Goal: Task Accomplishment & Management: Manage account settings

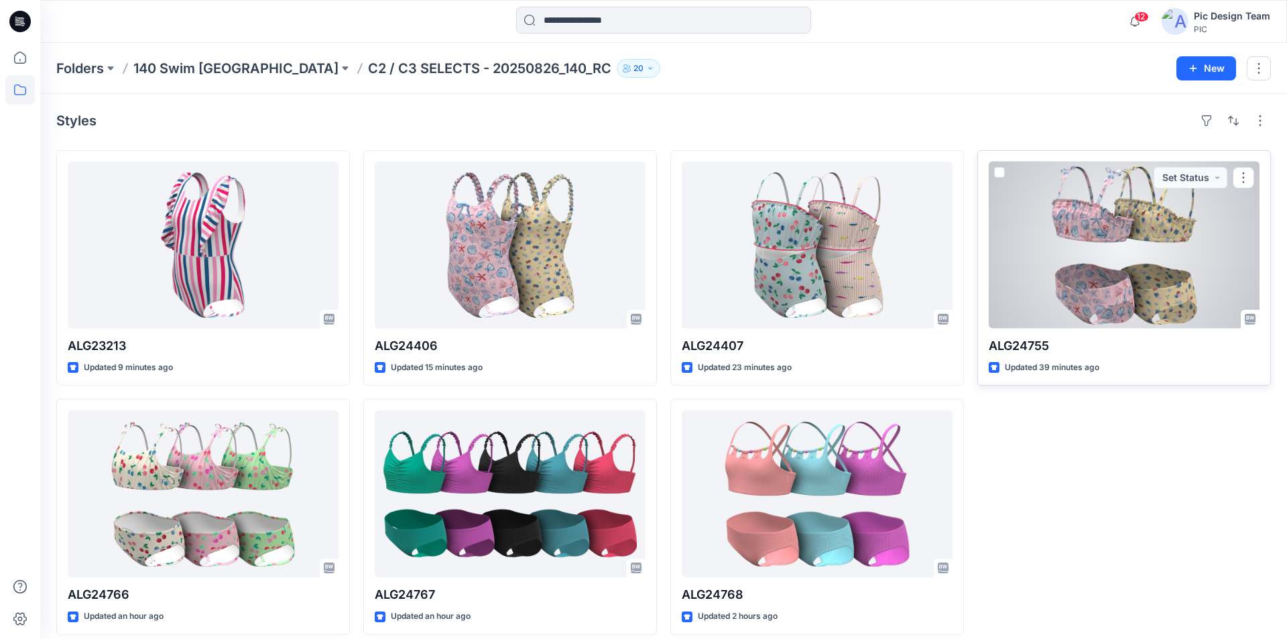
click at [1148, 224] on div at bounding box center [1124, 245] width 271 height 167
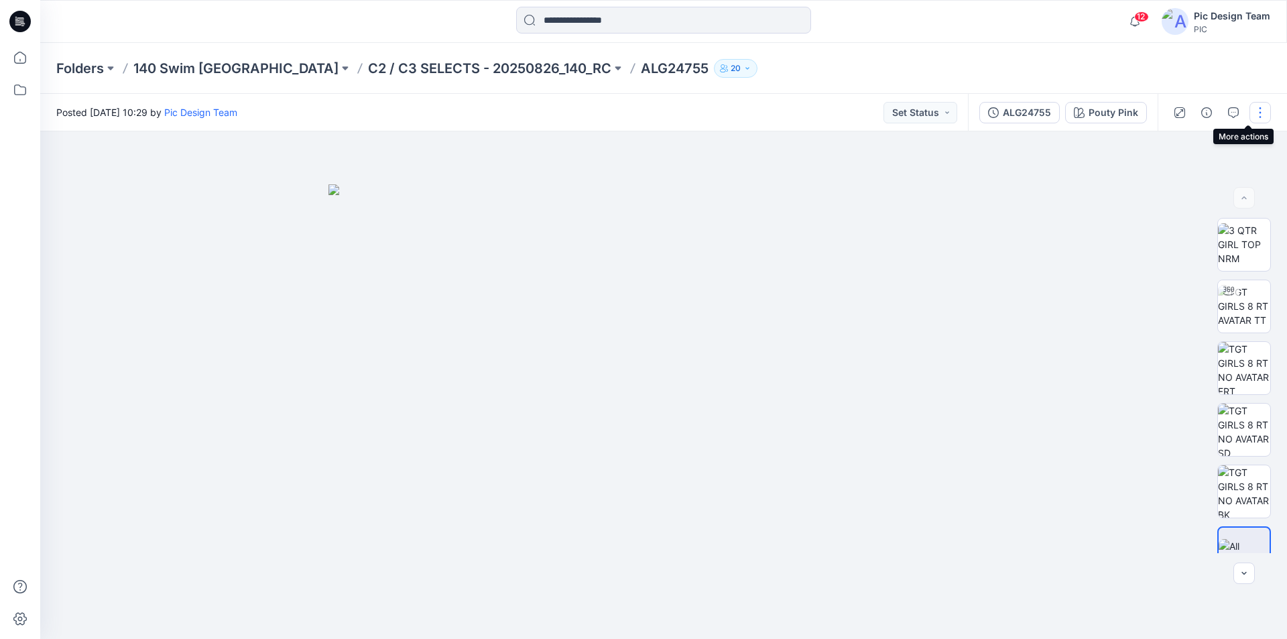
click at [1260, 111] on button "button" at bounding box center [1259, 112] width 21 height 21
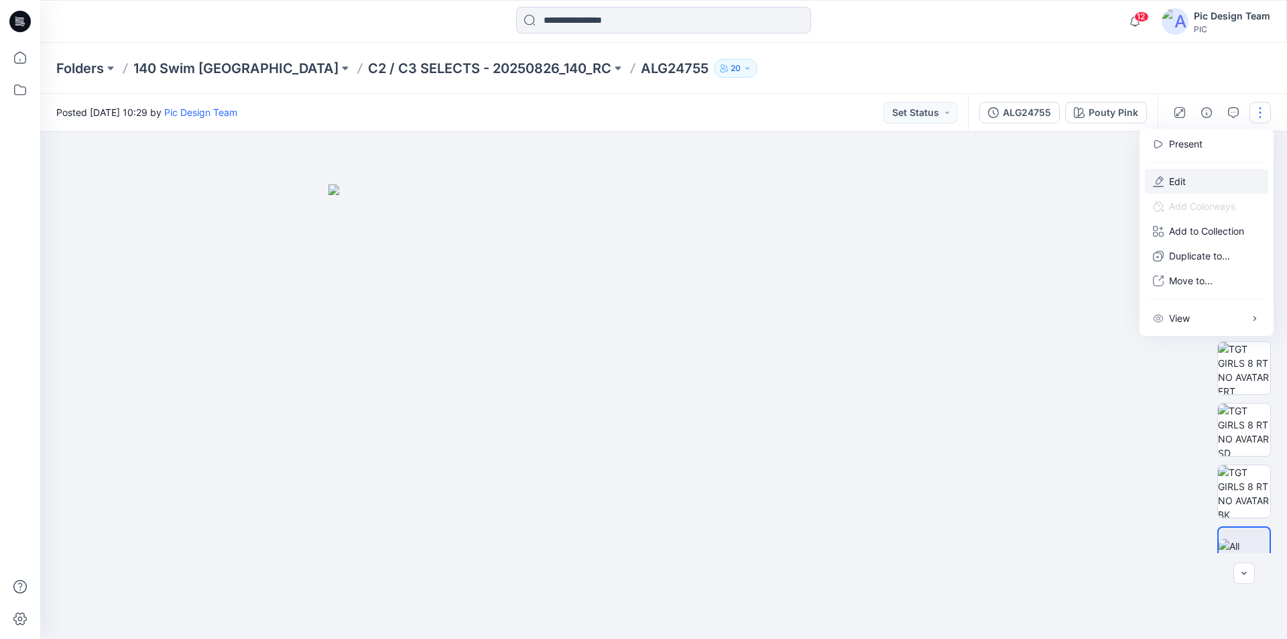
click at [1190, 172] on button "Edit" at bounding box center [1206, 181] width 123 height 25
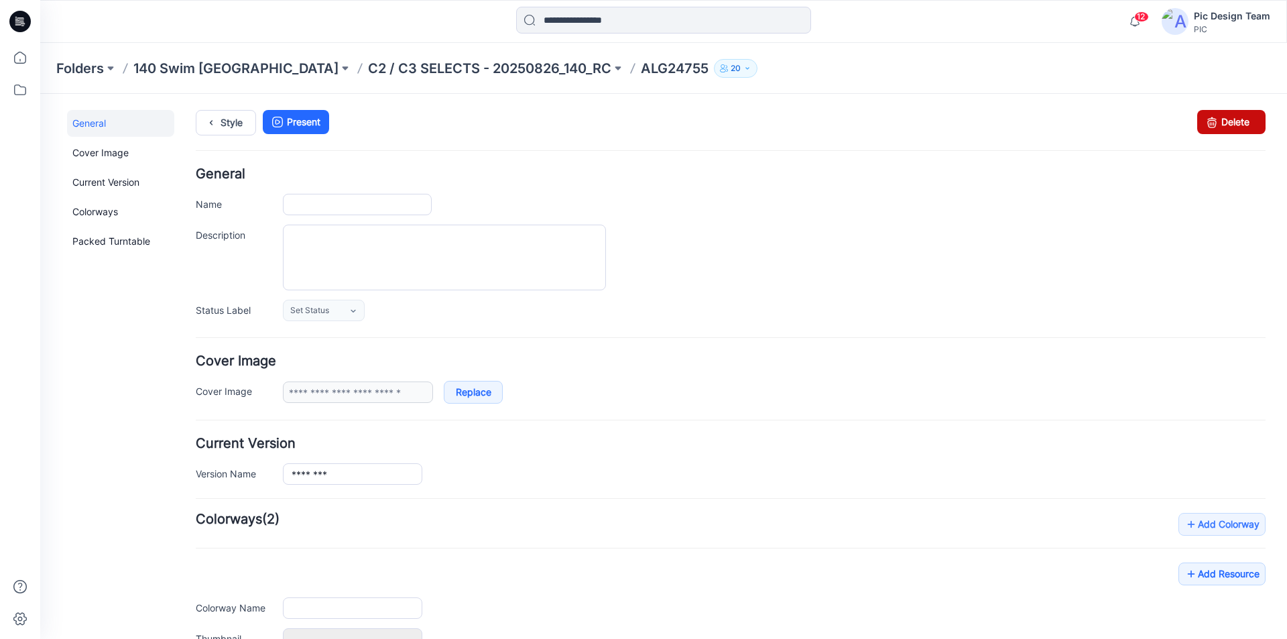
type input "********"
type input "**********"
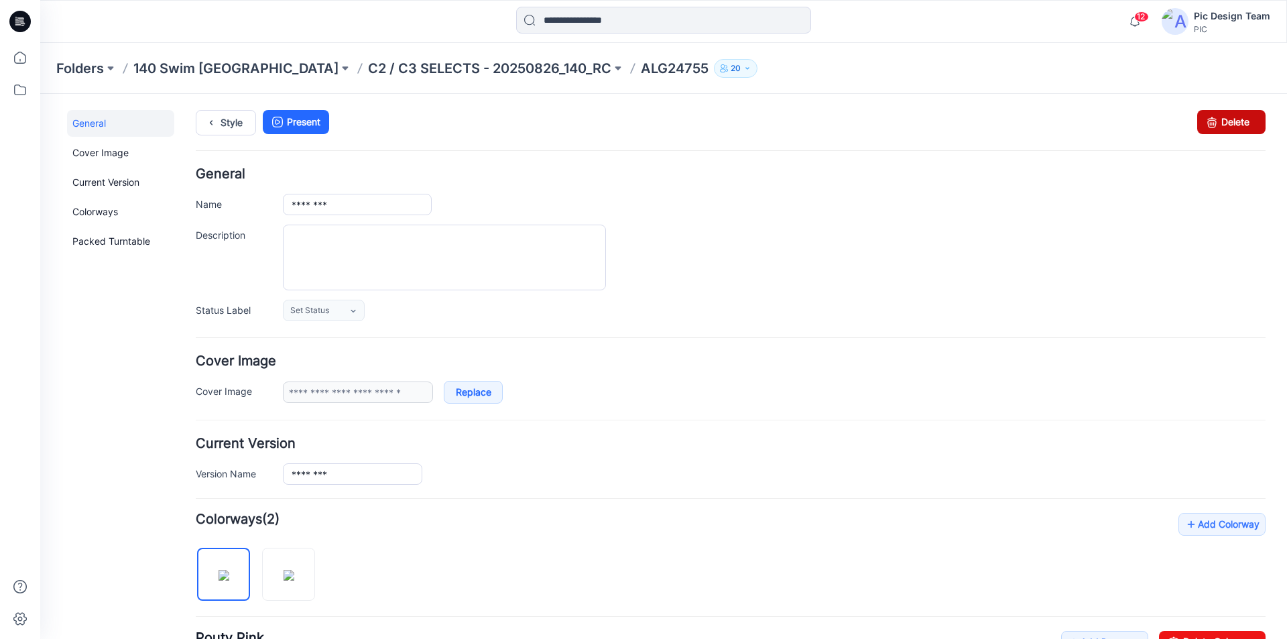
click at [1223, 121] on link "Delete" at bounding box center [1231, 122] width 68 height 24
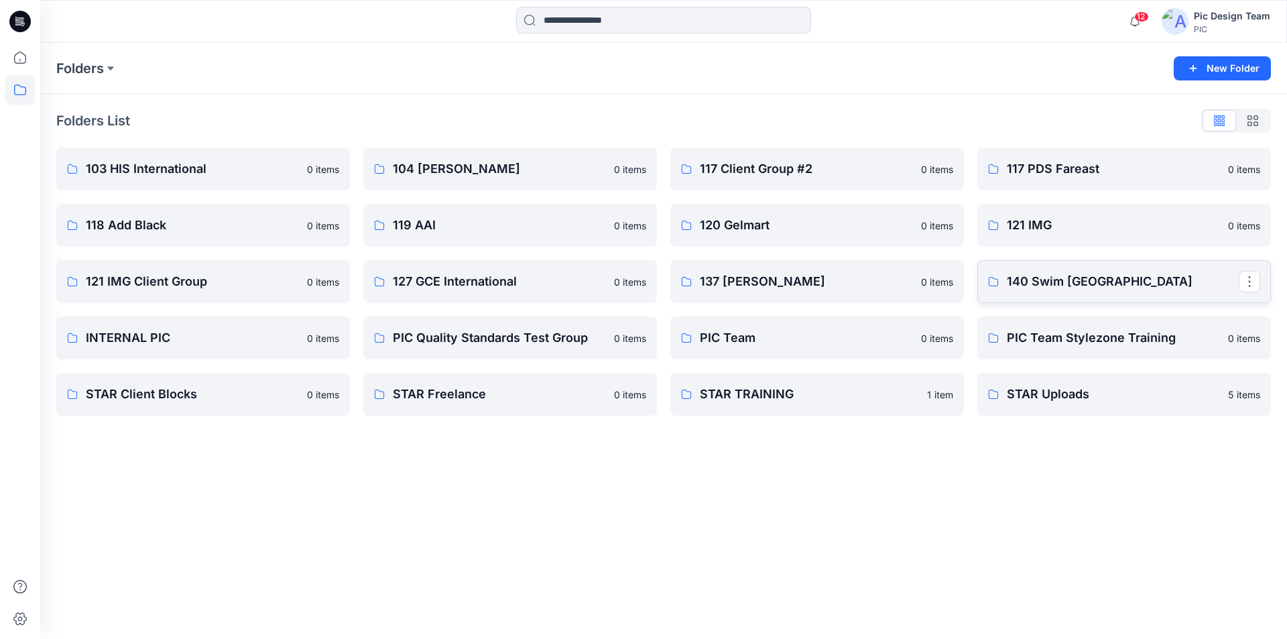
click at [1078, 280] on p "140 Swim [GEOGRAPHIC_DATA]" at bounding box center [1123, 281] width 232 height 19
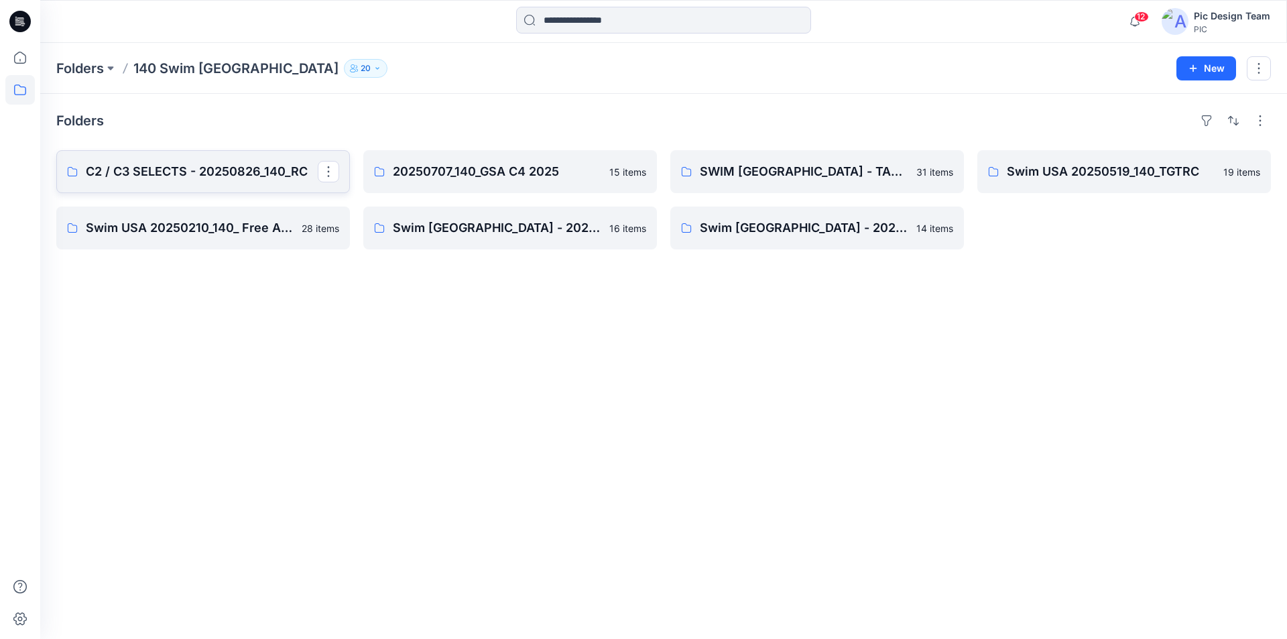
click at [223, 162] on p "C2 / C3 SELECTS - 20250826_140_RC" at bounding box center [202, 171] width 232 height 19
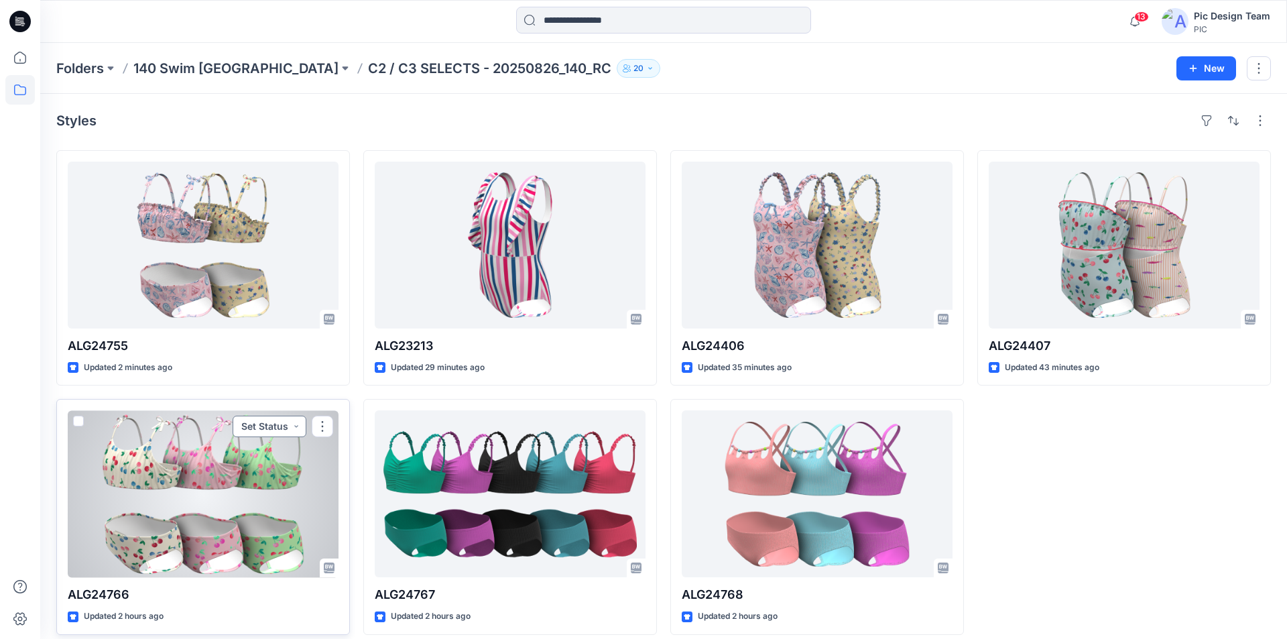
click at [296, 416] on button "Set Status" at bounding box center [270, 426] width 74 height 21
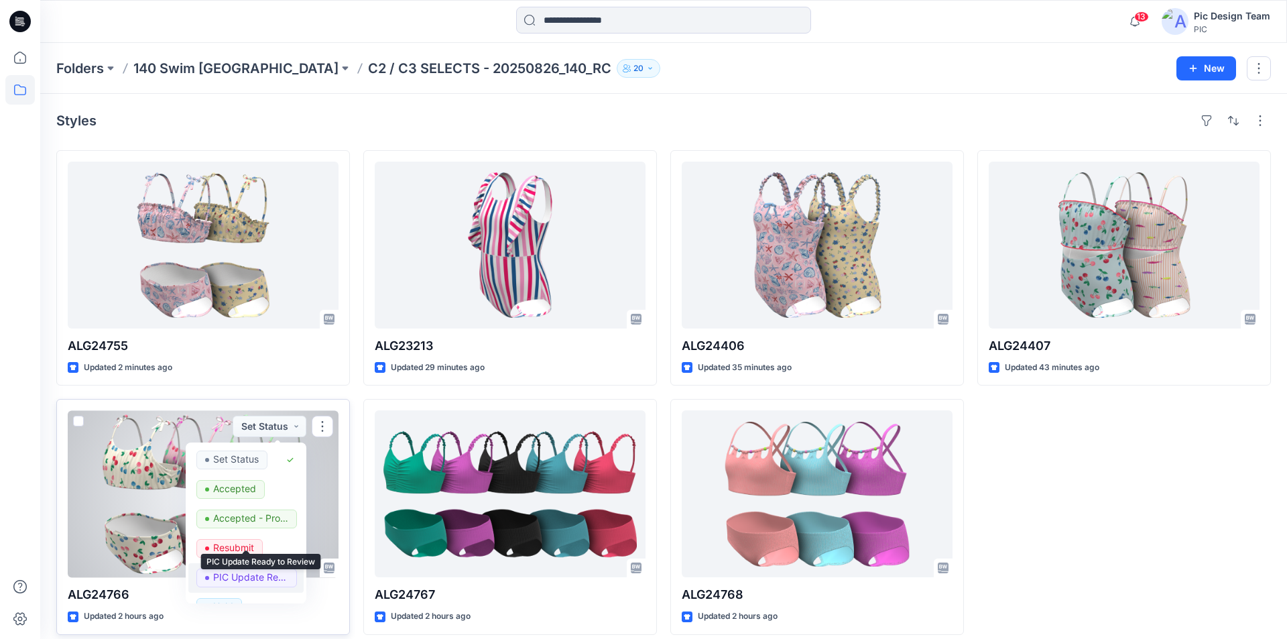
click at [255, 568] on p "PIC Update Ready to Review" at bounding box center [250, 576] width 75 height 17
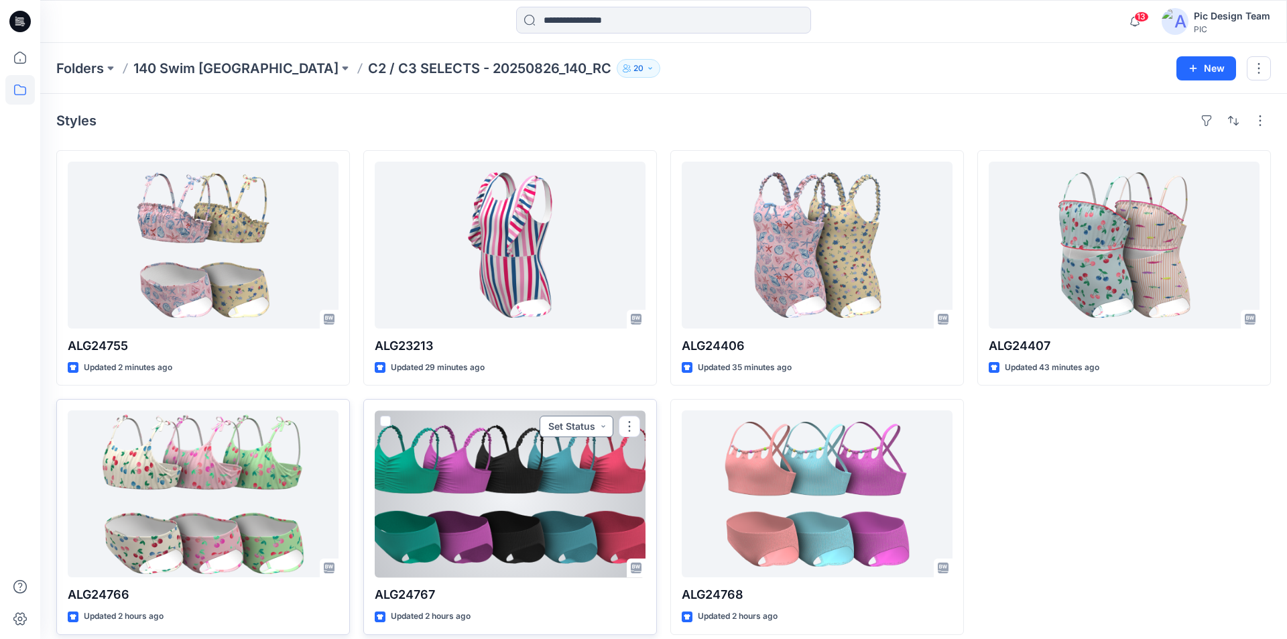
click at [602, 416] on button "Set Status" at bounding box center [577, 426] width 74 height 21
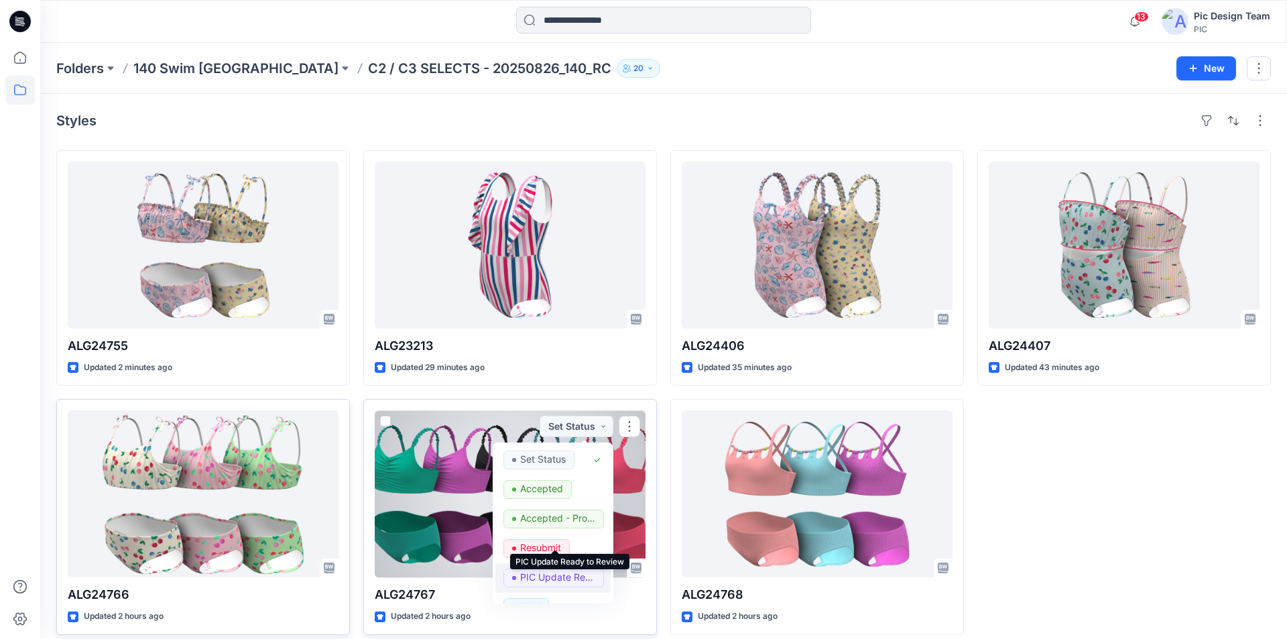
click at [527, 568] on p "PIC Update Ready to Review" at bounding box center [557, 576] width 75 height 17
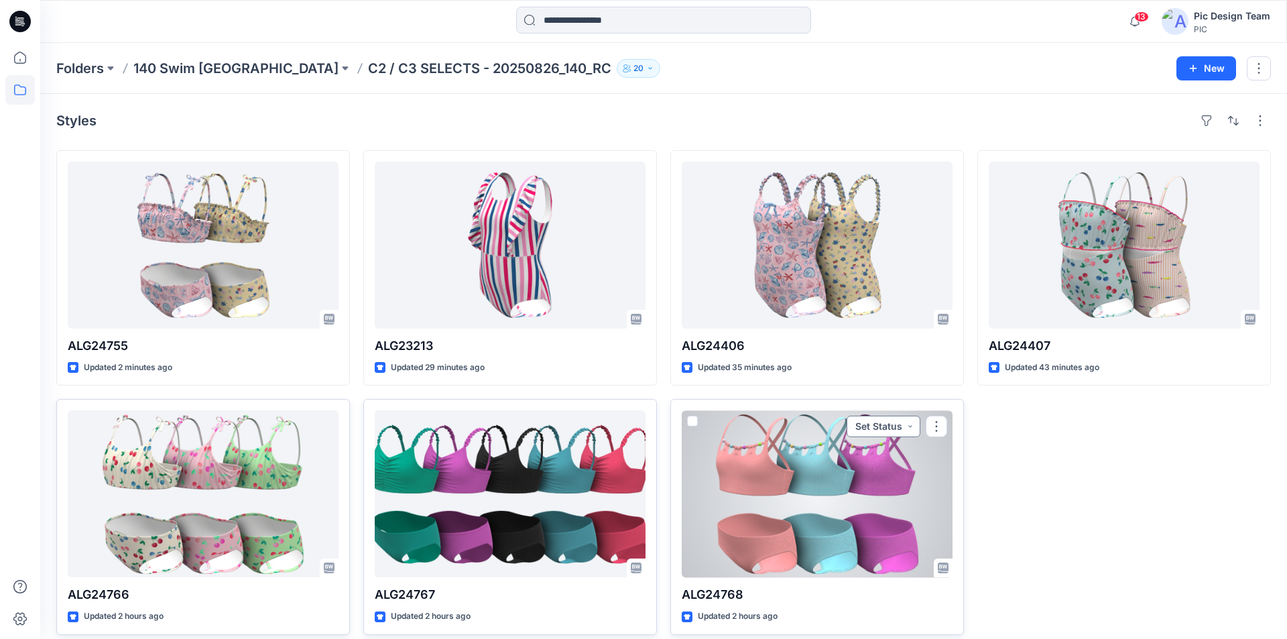
click at [915, 416] on button "Set Status" at bounding box center [884, 426] width 74 height 21
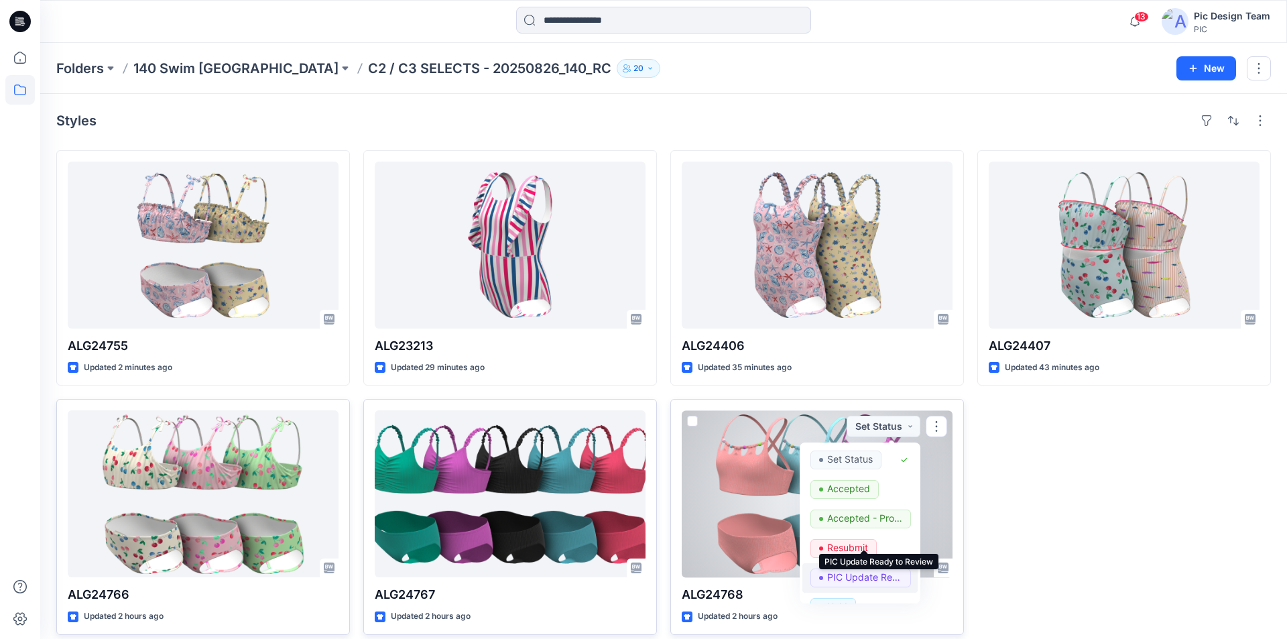
click at [843, 568] on p "PIC Update Ready to Review" at bounding box center [864, 576] width 75 height 17
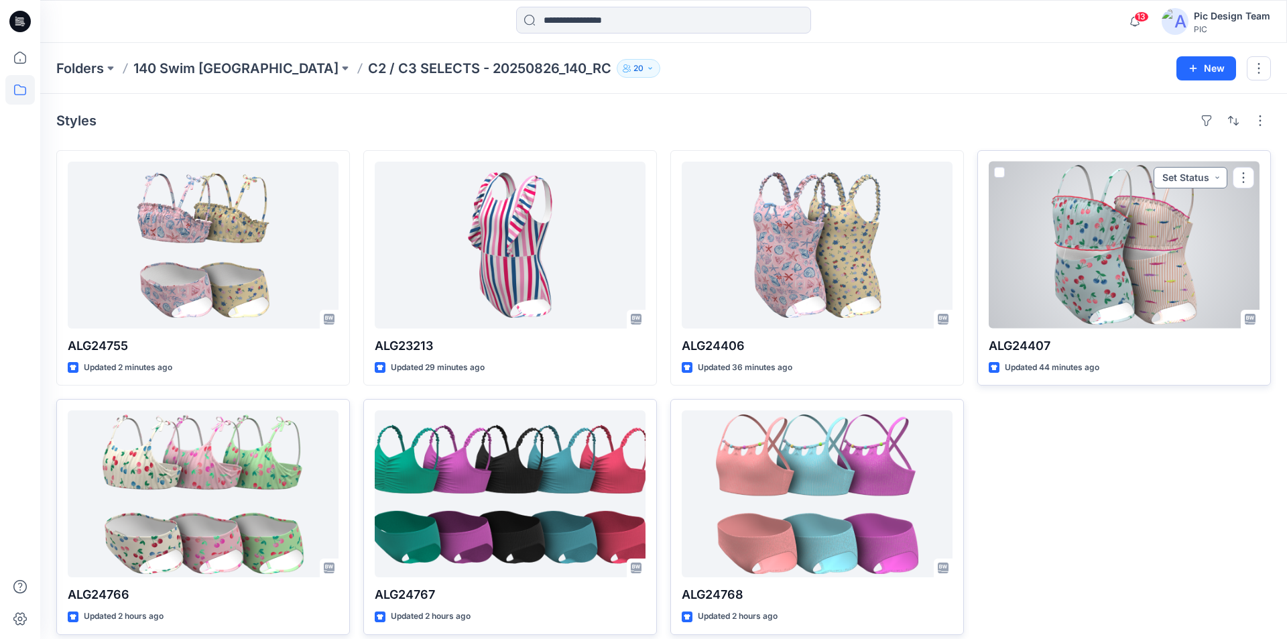
click at [1221, 167] on button "Set Status" at bounding box center [1191, 177] width 74 height 21
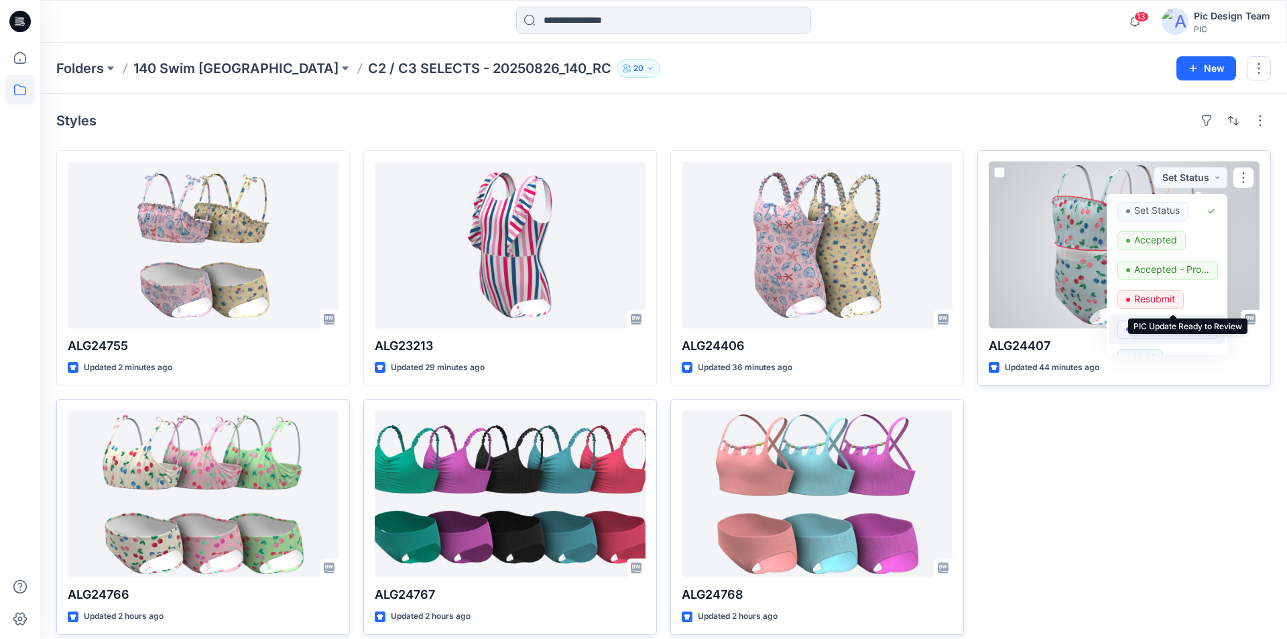
click at [1163, 320] on p "PIC Update Ready to Review" at bounding box center [1171, 328] width 75 height 17
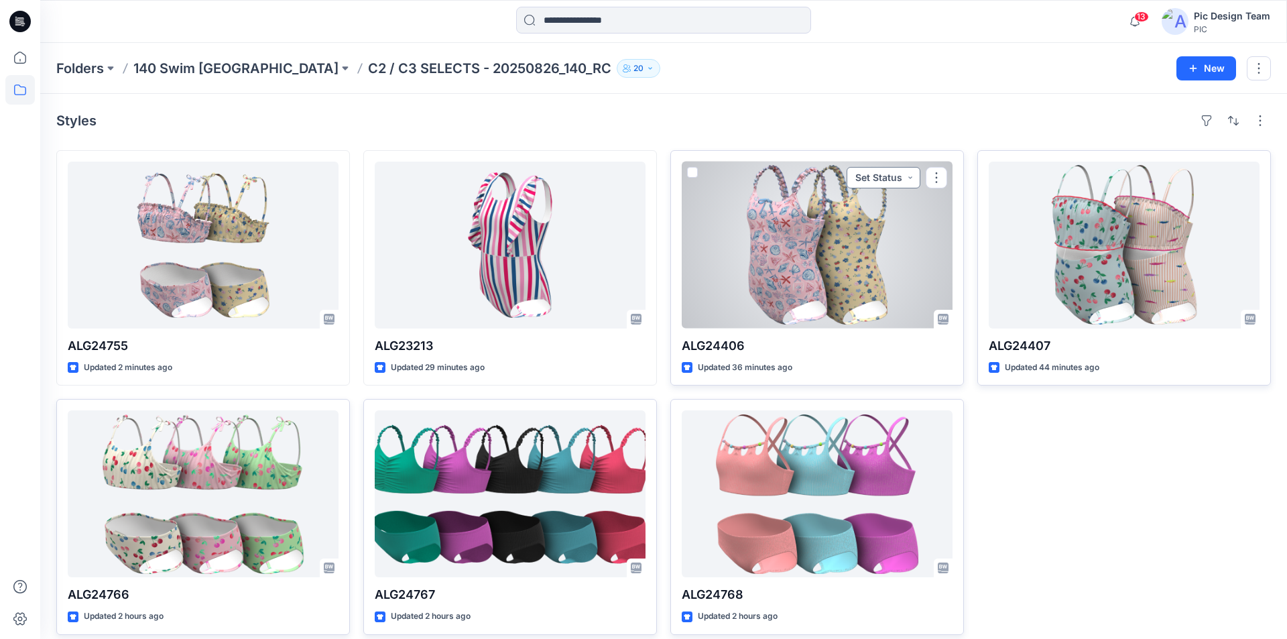
click at [916, 167] on button "Set Status" at bounding box center [884, 177] width 74 height 21
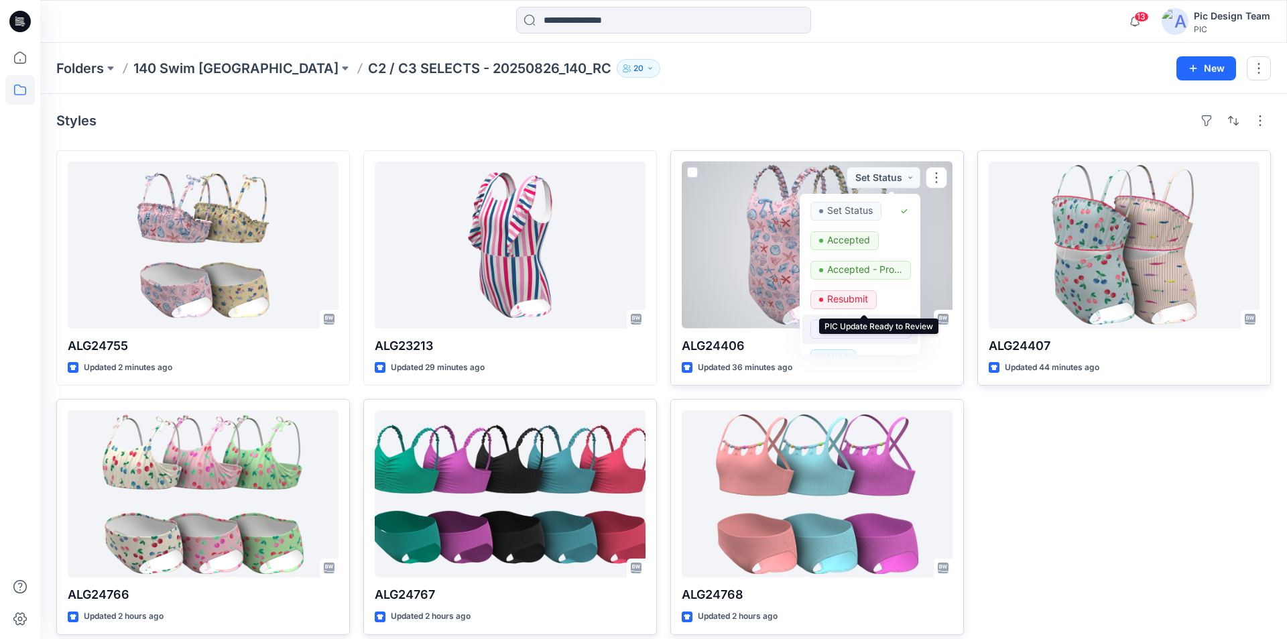
click at [844, 320] on p "PIC Update Ready to Review" at bounding box center [864, 328] width 75 height 17
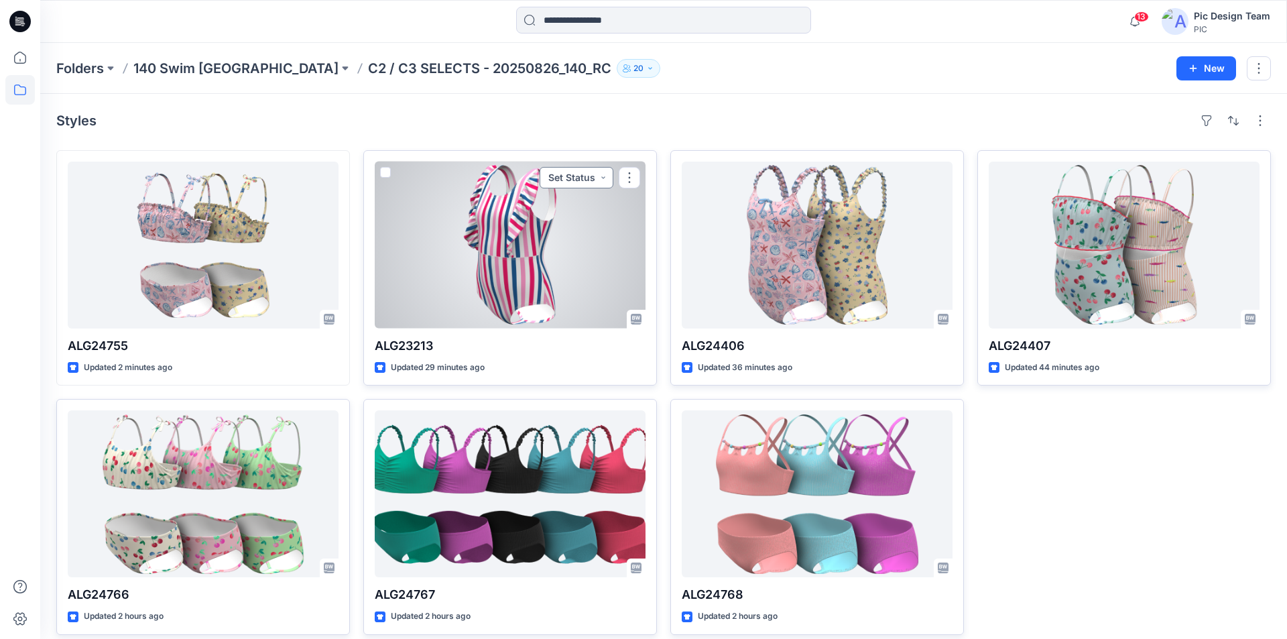
click at [605, 167] on button "Set Status" at bounding box center [577, 177] width 74 height 21
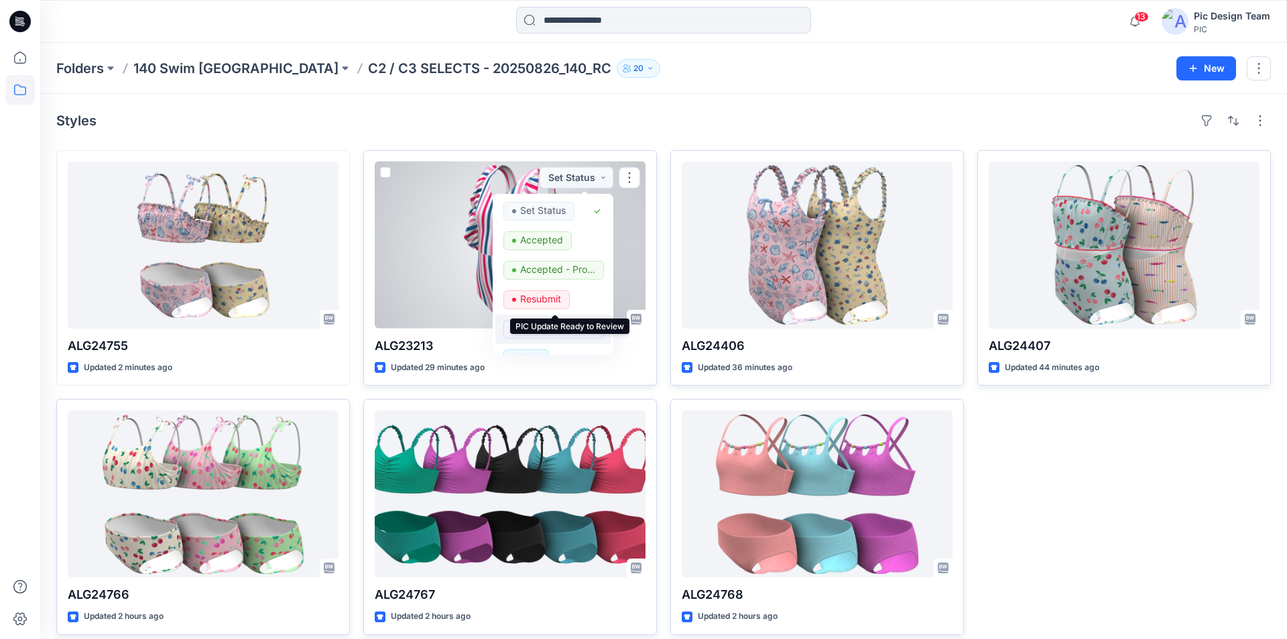
click at [557, 320] on p "PIC Update Ready to Review" at bounding box center [557, 328] width 75 height 17
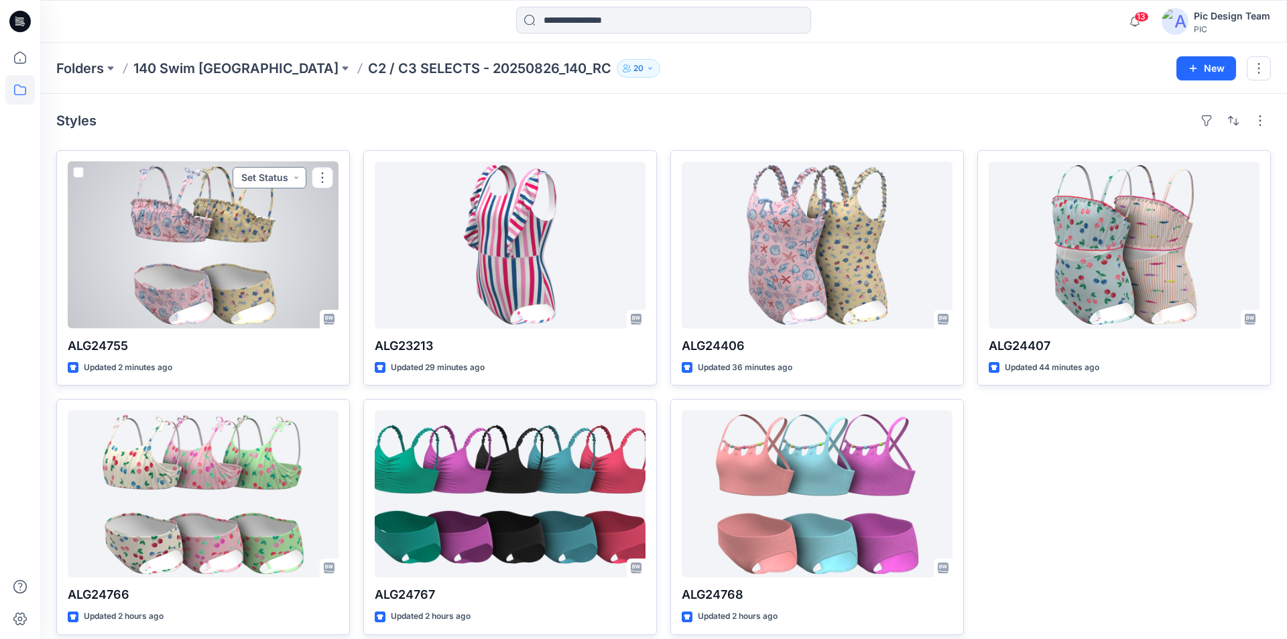
click at [296, 167] on button "Set Status" at bounding box center [270, 177] width 74 height 21
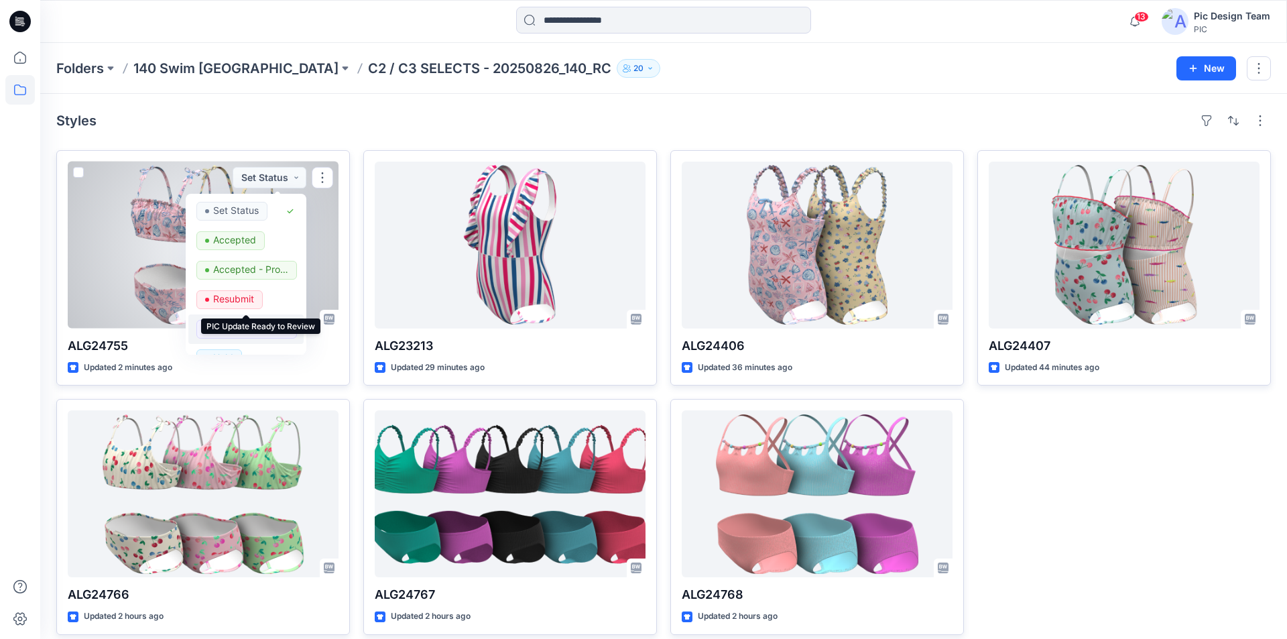
click at [231, 320] on p "PIC Update Ready to Review" at bounding box center [250, 328] width 75 height 17
